Goal: Ask a question

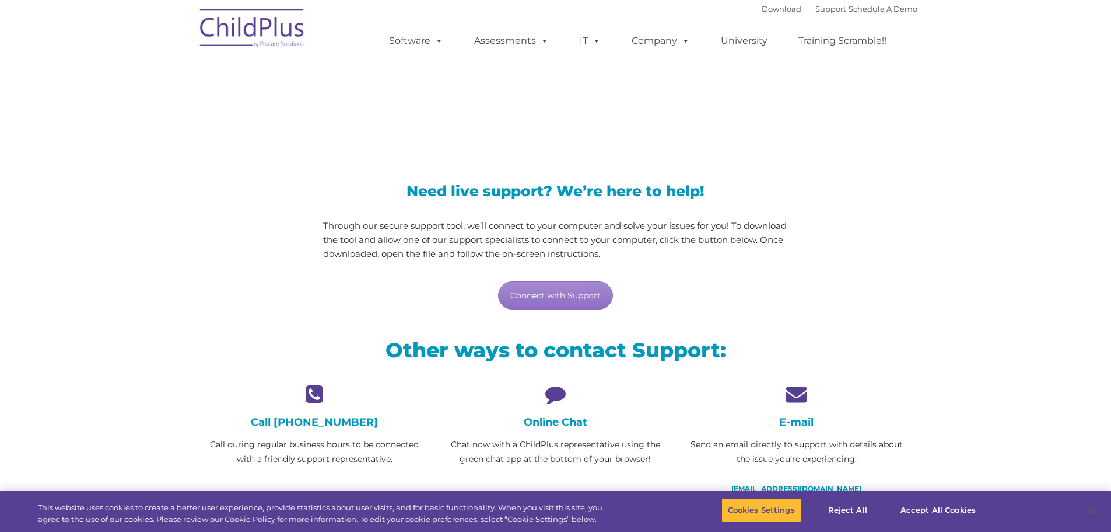
click at [544, 400] on icon at bounding box center [555, 393] width 223 height 20
click at [551, 424] on h4 "Online Chat" at bounding box center [555, 421] width 223 height 13
click at [555, 397] on icon at bounding box center [555, 393] width 223 height 20
click at [544, 288] on link "Connect with Support" at bounding box center [555, 295] width 115 height 28
click at [558, 396] on icon at bounding box center [555, 393] width 223 height 20
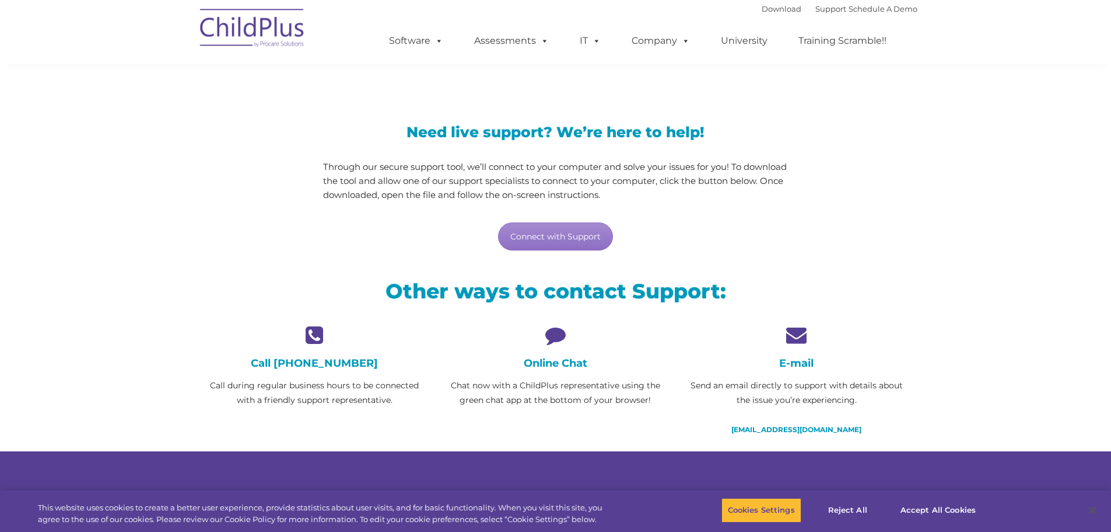
scroll to position [58, 0]
click at [556, 338] on icon at bounding box center [555, 335] width 223 height 20
drag, startPoint x: 556, startPoint y: 338, endPoint x: 554, endPoint y: 374, distance: 35.6
click at [555, 345] on icon at bounding box center [555, 335] width 223 height 20
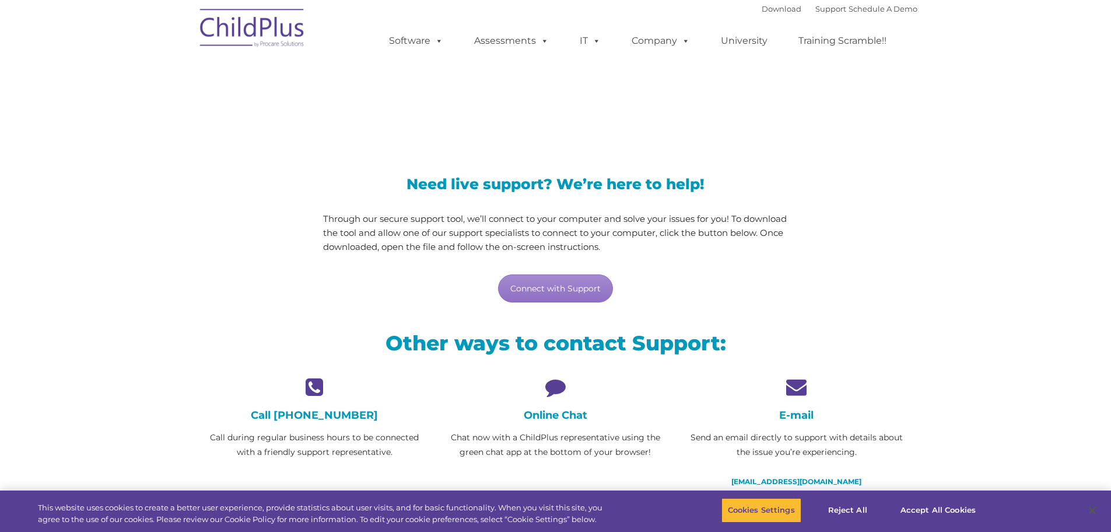
scroll to position [0, 0]
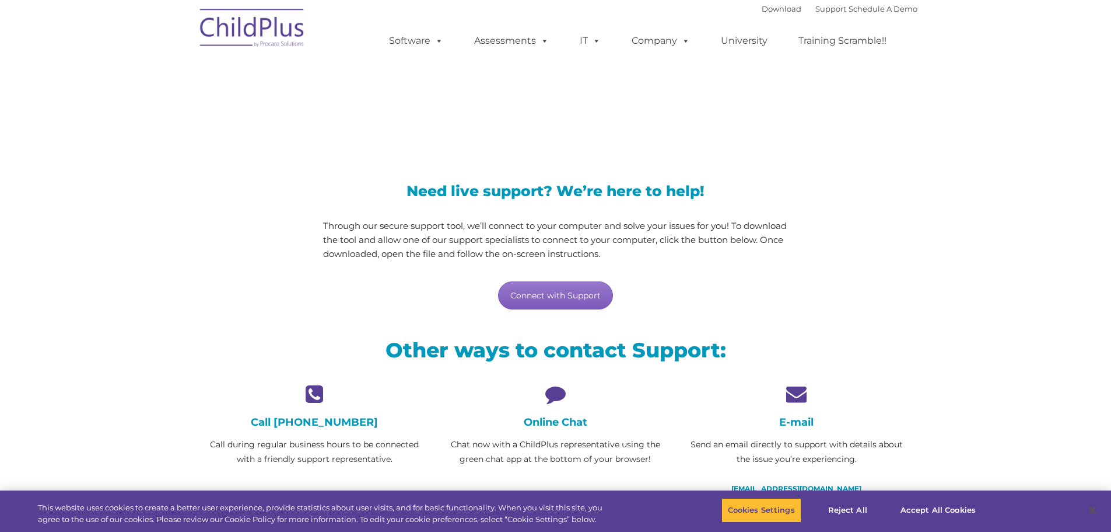
click at [588, 292] on link "Connect with Support" at bounding box center [555, 295] width 115 height 28
click at [923, 511] on button "Accept All Cookies" at bounding box center [938, 510] width 88 height 25
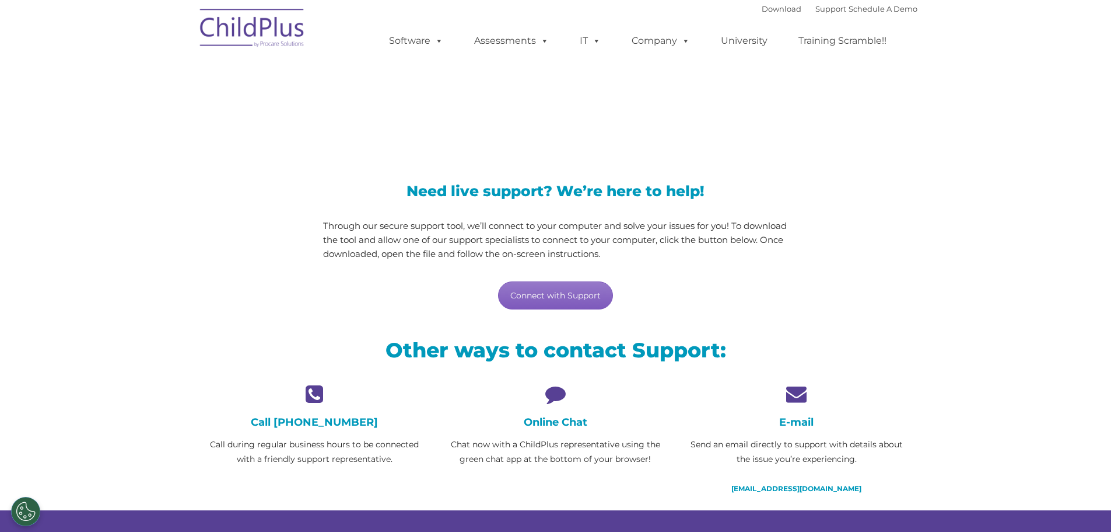
click at [554, 298] on link "Connect with Support" at bounding box center [555, 295] width 115 height 28
click at [835, 257] on div "Need live support? We’re here to help! Through our secure support tool, we’ll c…" at bounding box center [555, 235] width 723 height 173
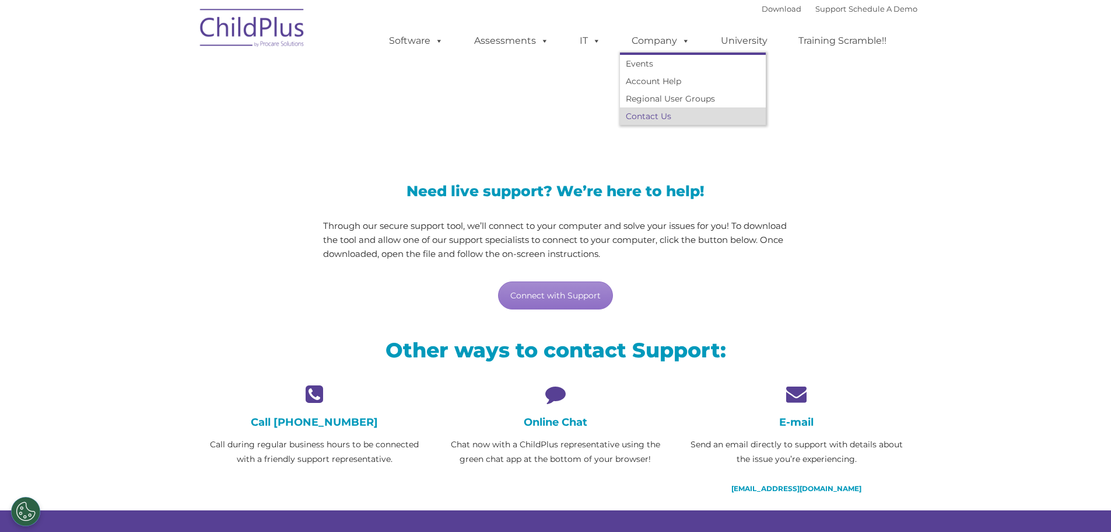
click at [654, 114] on link "Contact Us" at bounding box center [693, 116] width 146 height 18
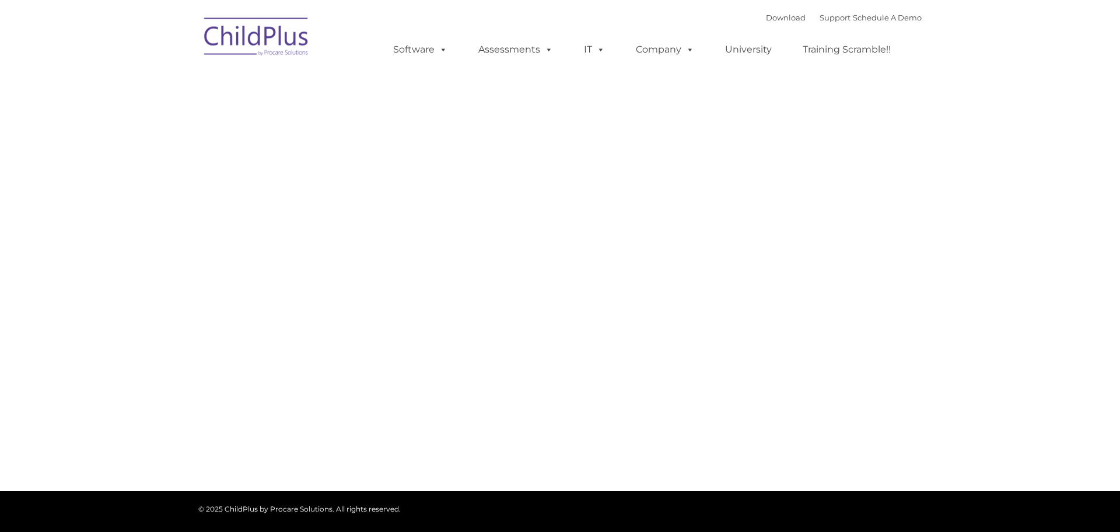
type input ""
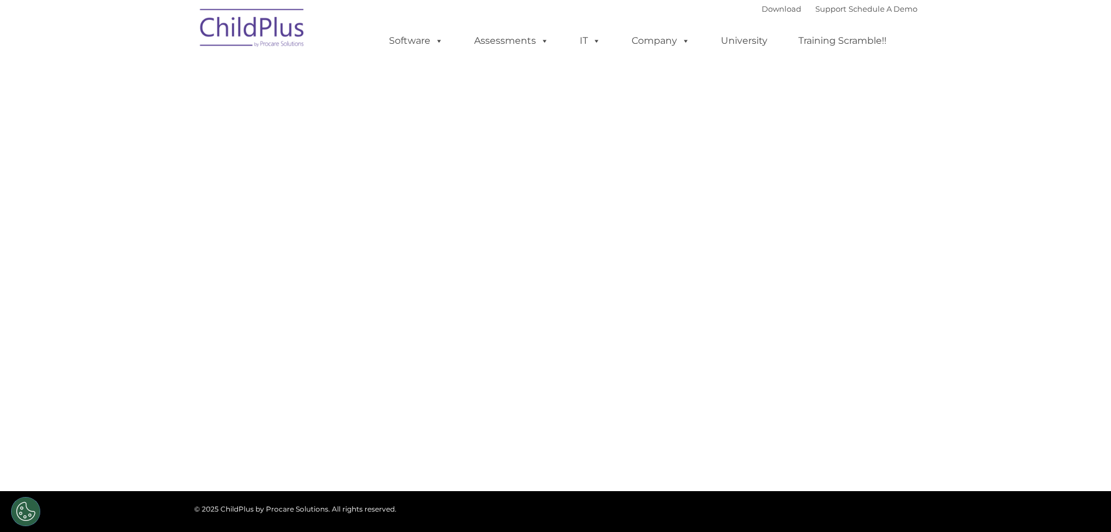
select select "MEDIUM"
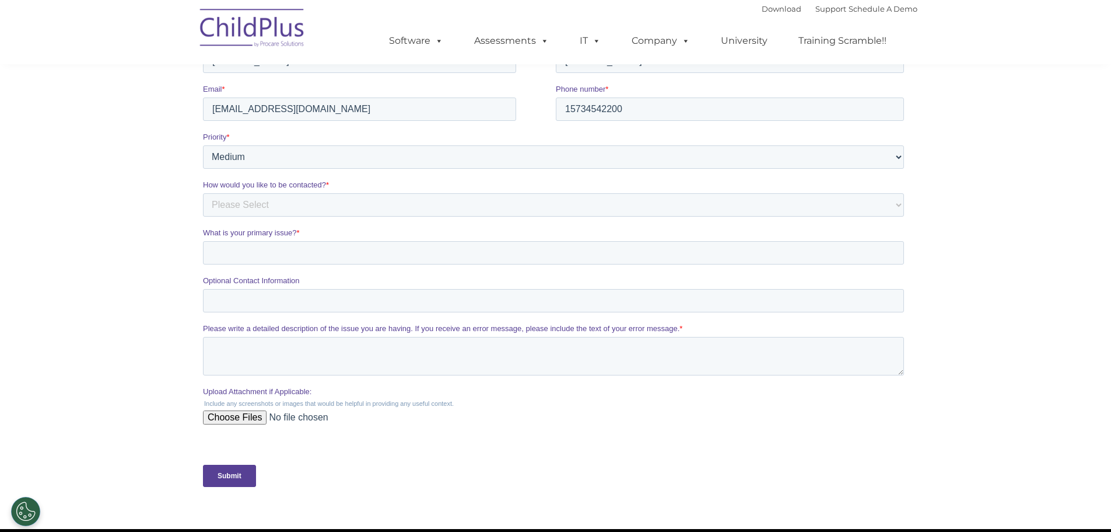
scroll to position [233, 0]
